Goal: Browse casually

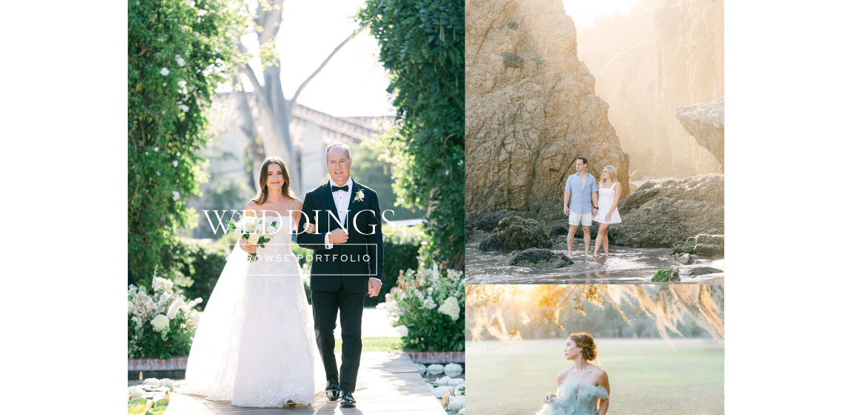
scroll to position [2883, 0]
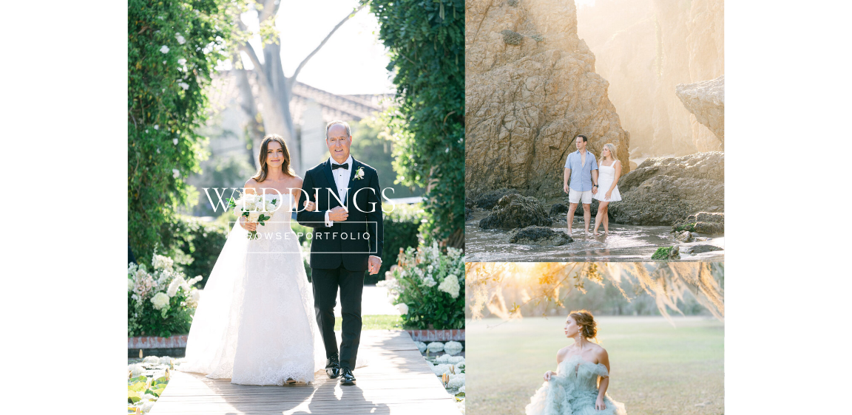
click at [337, 243] on div at bounding box center [296, 188] width 337 height 486
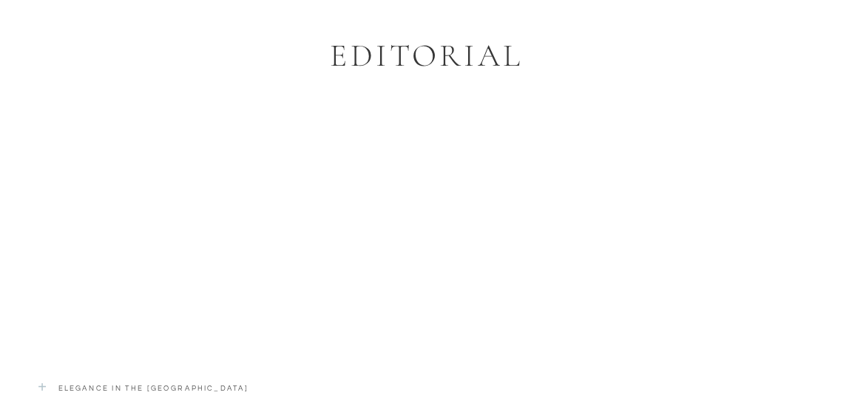
scroll to position [3178, 0]
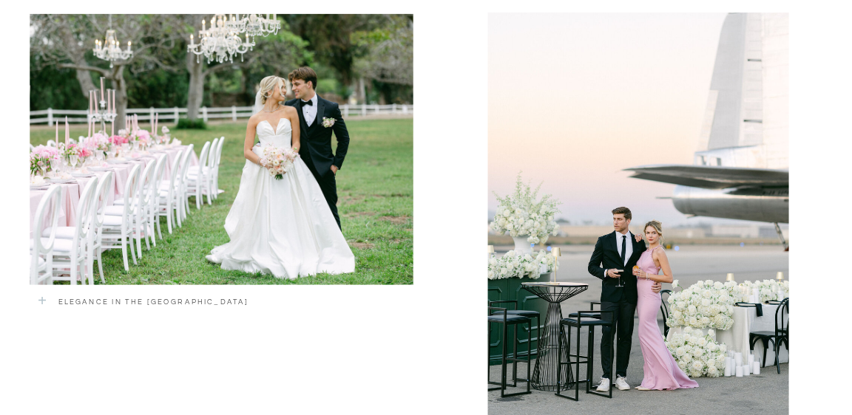
click at [308, 222] on div at bounding box center [221, 149] width 383 height 271
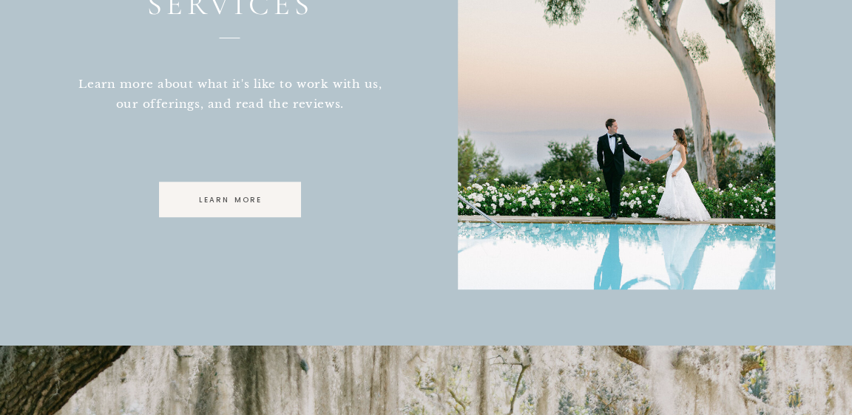
scroll to position [4065, 0]
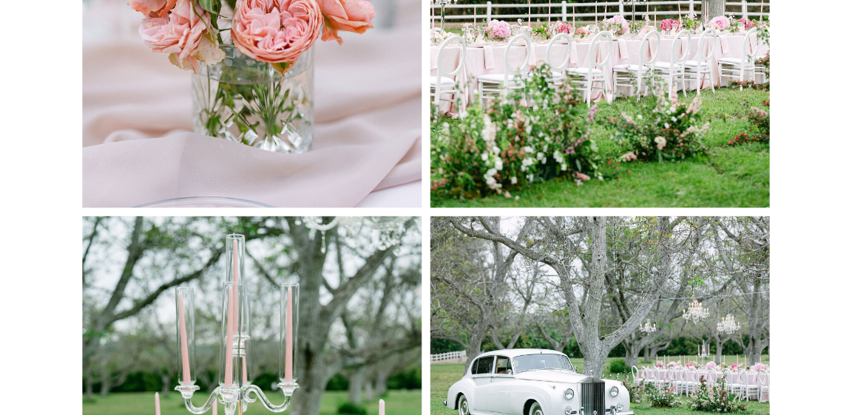
scroll to position [5027, 0]
